Goal: Find specific page/section: Find specific page/section

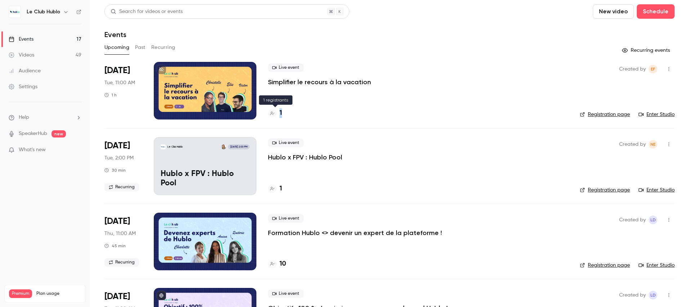
drag, startPoint x: 285, startPoint y: 112, endPoint x: 276, endPoint y: 113, distance: 9.0
click at [276, 113] on div "1" at bounding box center [418, 113] width 300 height 10
click at [280, 113] on h4 "1" at bounding box center [281, 113] width 3 height 10
drag, startPoint x: 287, startPoint y: 113, endPoint x: 278, endPoint y: 113, distance: 9.0
click at [278, 113] on div "1" at bounding box center [418, 113] width 300 height 10
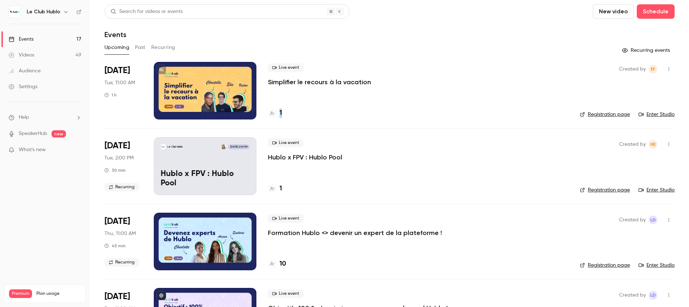
click at [291, 116] on div "1" at bounding box center [418, 113] width 300 height 10
drag, startPoint x: 291, startPoint y: 113, endPoint x: 276, endPoint y: 113, distance: 15.1
click at [276, 113] on div "1" at bounding box center [418, 113] width 300 height 10
click at [308, 122] on li "[DATE] Tue, 11:00 AM 1 h Live event Simplifier le recours à la vacation 1 Creat…" at bounding box center [389, 95] width 570 height 66
drag, startPoint x: 289, startPoint y: 109, endPoint x: 275, endPoint y: 109, distance: 13.7
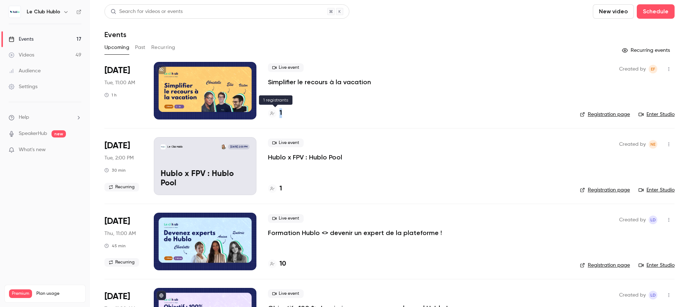
click at [275, 109] on div "1" at bounding box center [418, 113] width 300 height 10
click at [333, 118] on div "1" at bounding box center [418, 113] width 300 height 10
